Goal: Check status: Check status

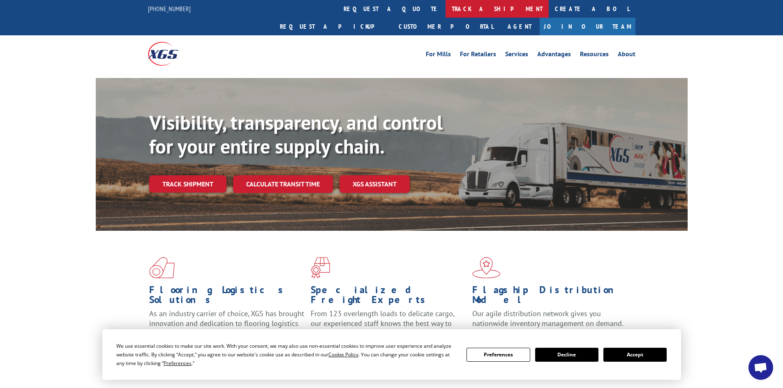
click at [446, 9] on link "track a shipment" at bounding box center [497, 9] width 103 height 18
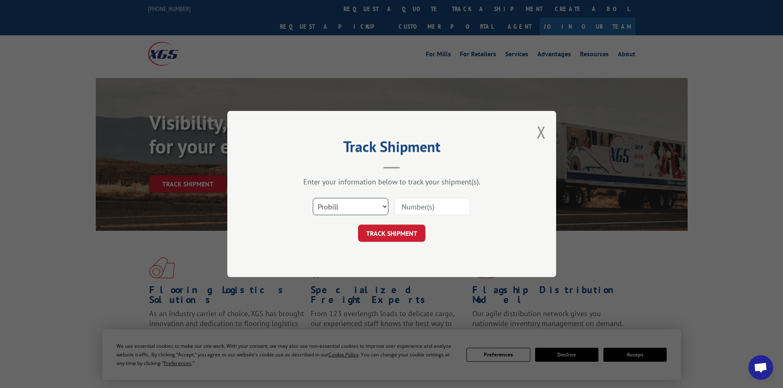
click at [333, 209] on select "Select category... Probill BOL PO" at bounding box center [351, 206] width 76 height 17
select select "po"
click at [313, 198] on select "Select category... Probill BOL PO" at bounding box center [351, 206] width 76 height 17
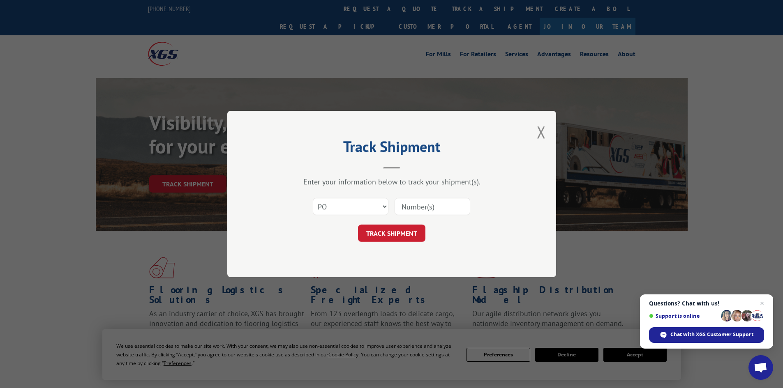
click at [418, 204] on input at bounding box center [433, 206] width 76 height 17
paste input "10528525"
type input "10528525"
click button "TRACK SHIPMENT" at bounding box center [391, 233] width 67 height 17
